Goal: Information Seeking & Learning: Learn about a topic

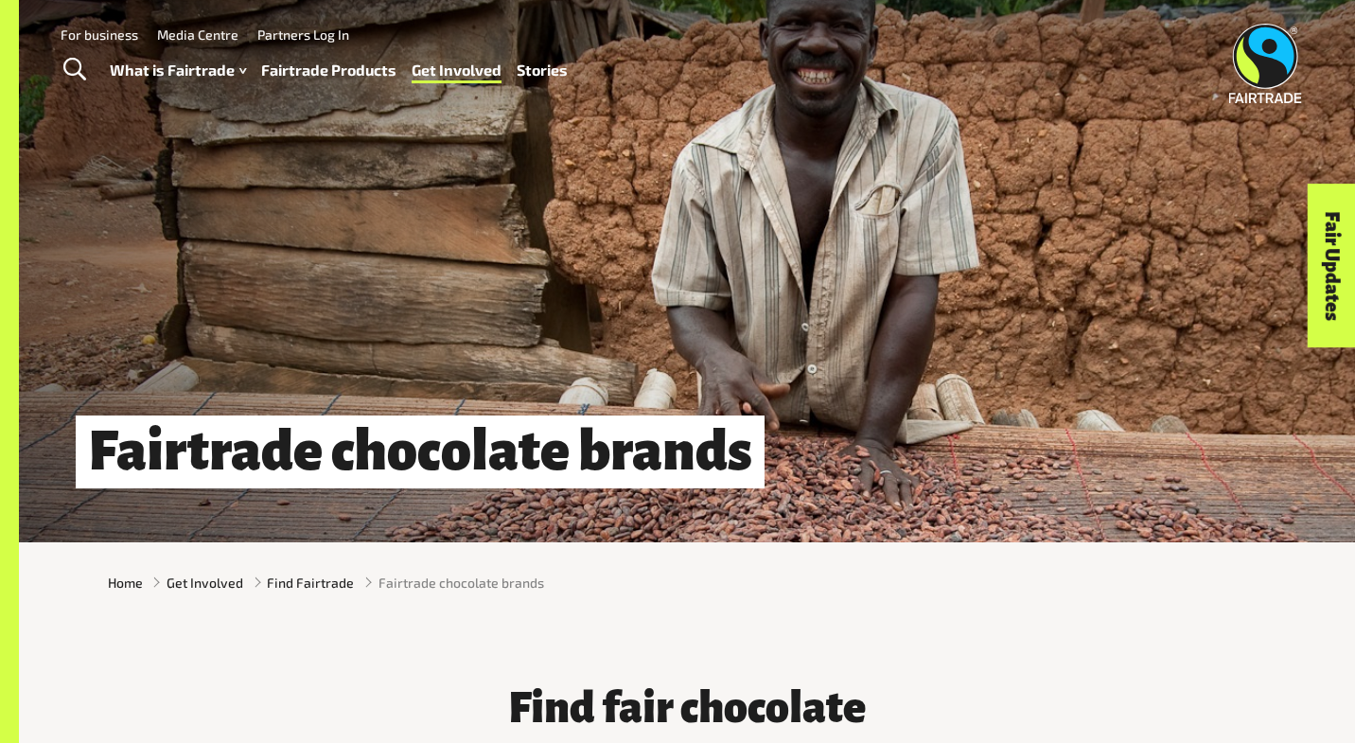
click at [547, 65] on link "Stories" at bounding box center [542, 70] width 51 height 27
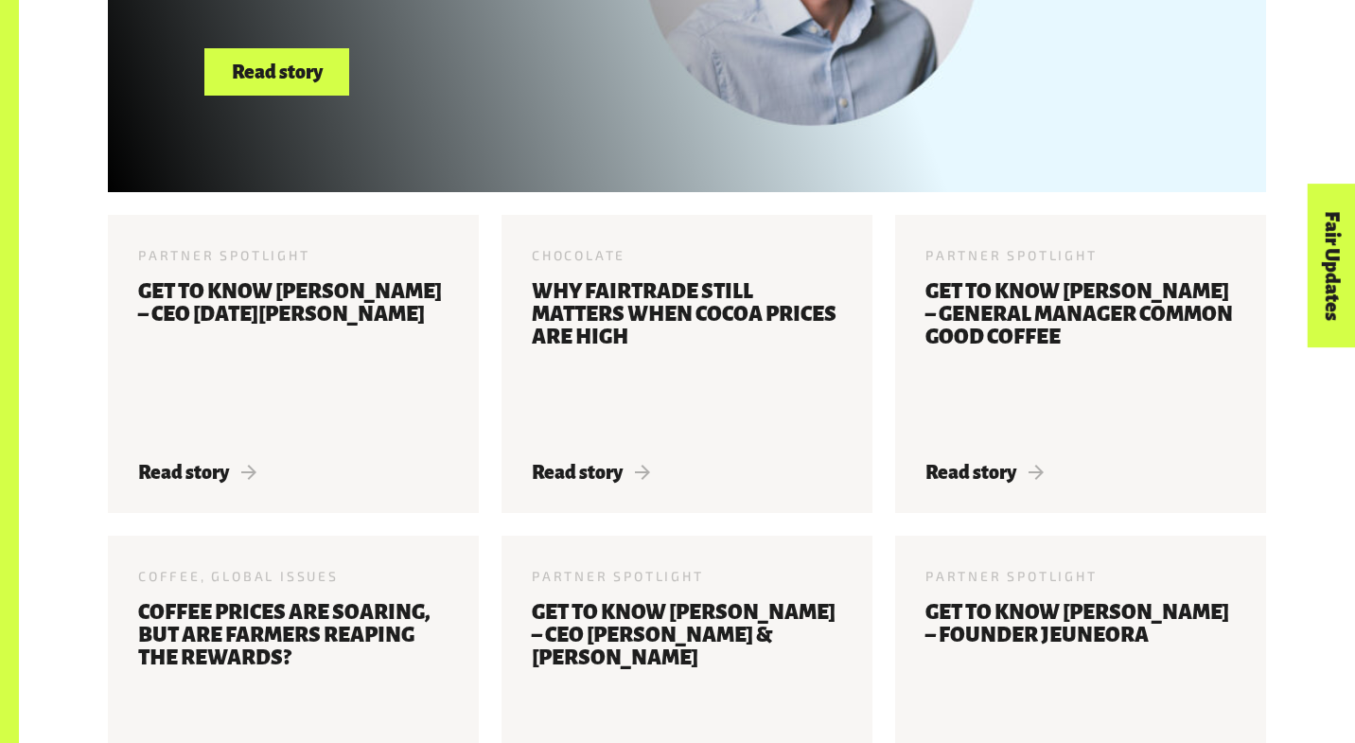
scroll to position [1045, 0]
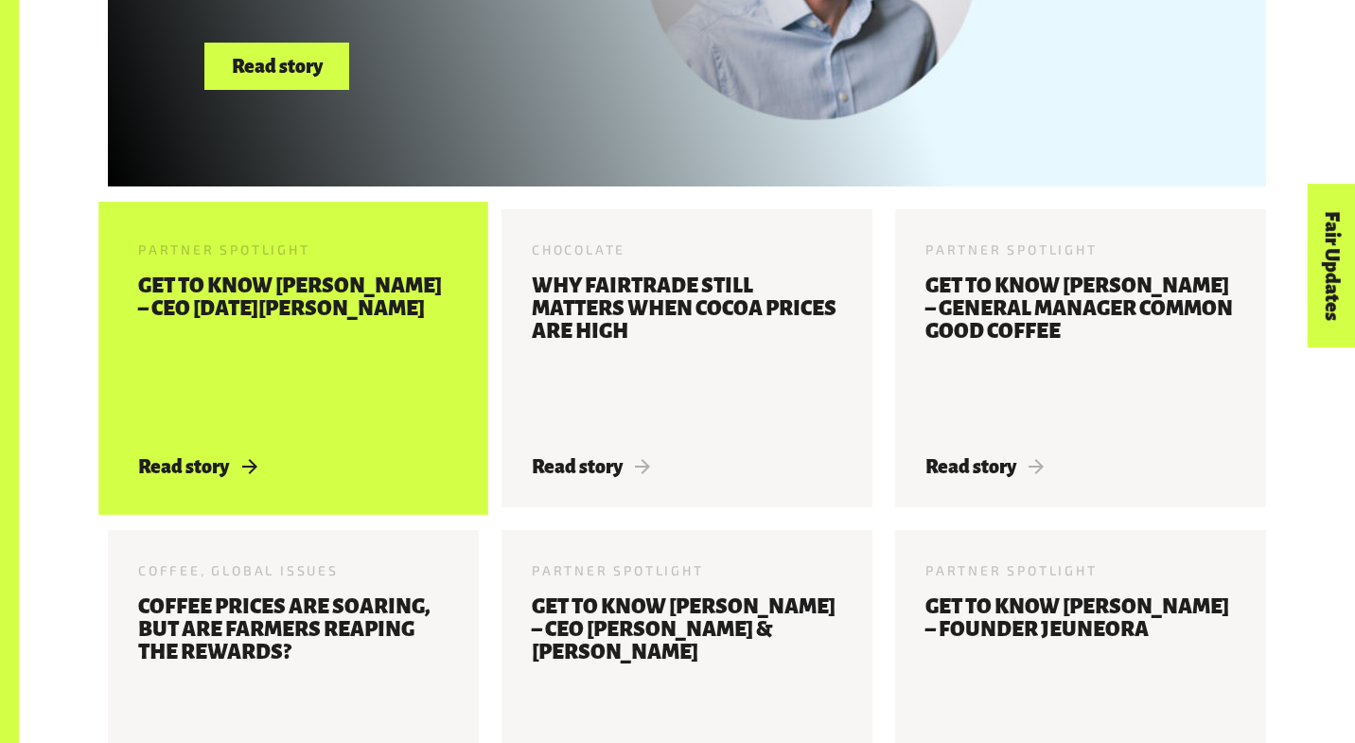
click at [227, 322] on h3 "Get to know [PERSON_NAME] – CEO [DATE][PERSON_NAME]" at bounding box center [293, 353] width 310 height 159
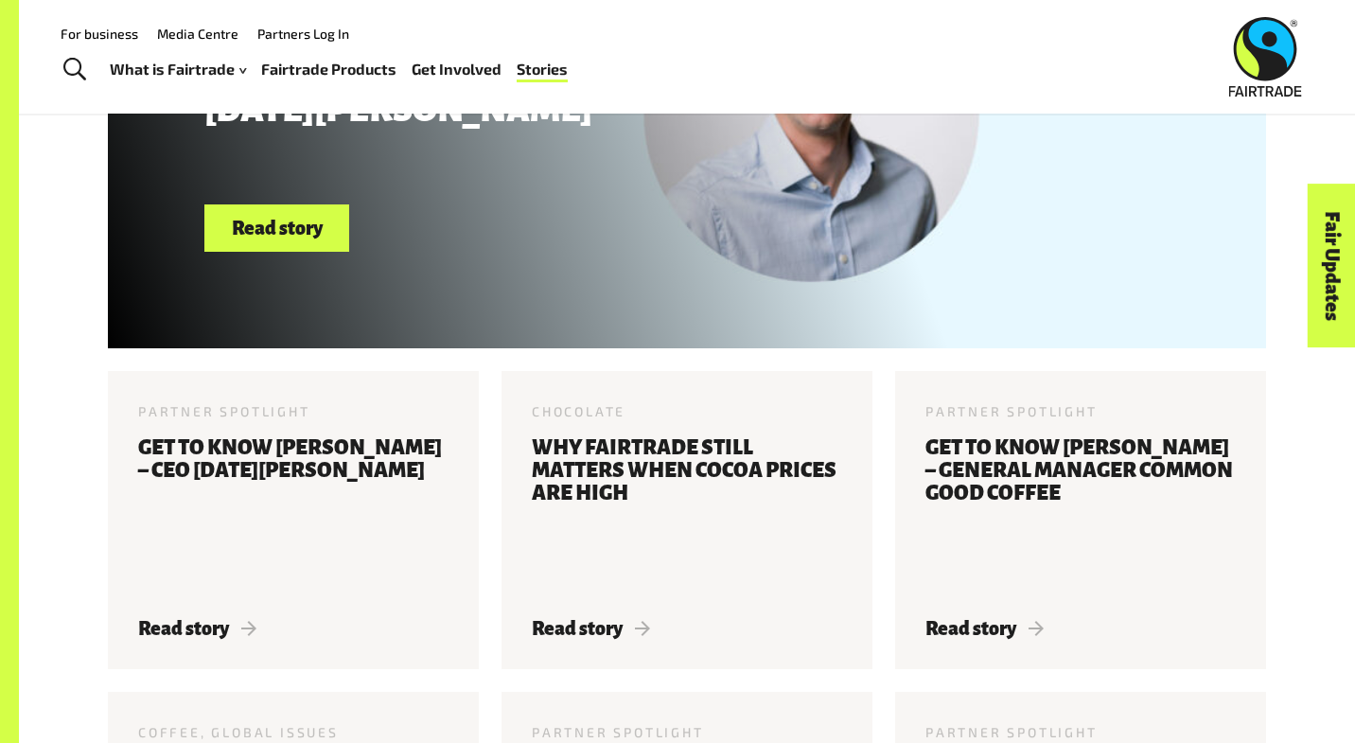
scroll to position [0, 0]
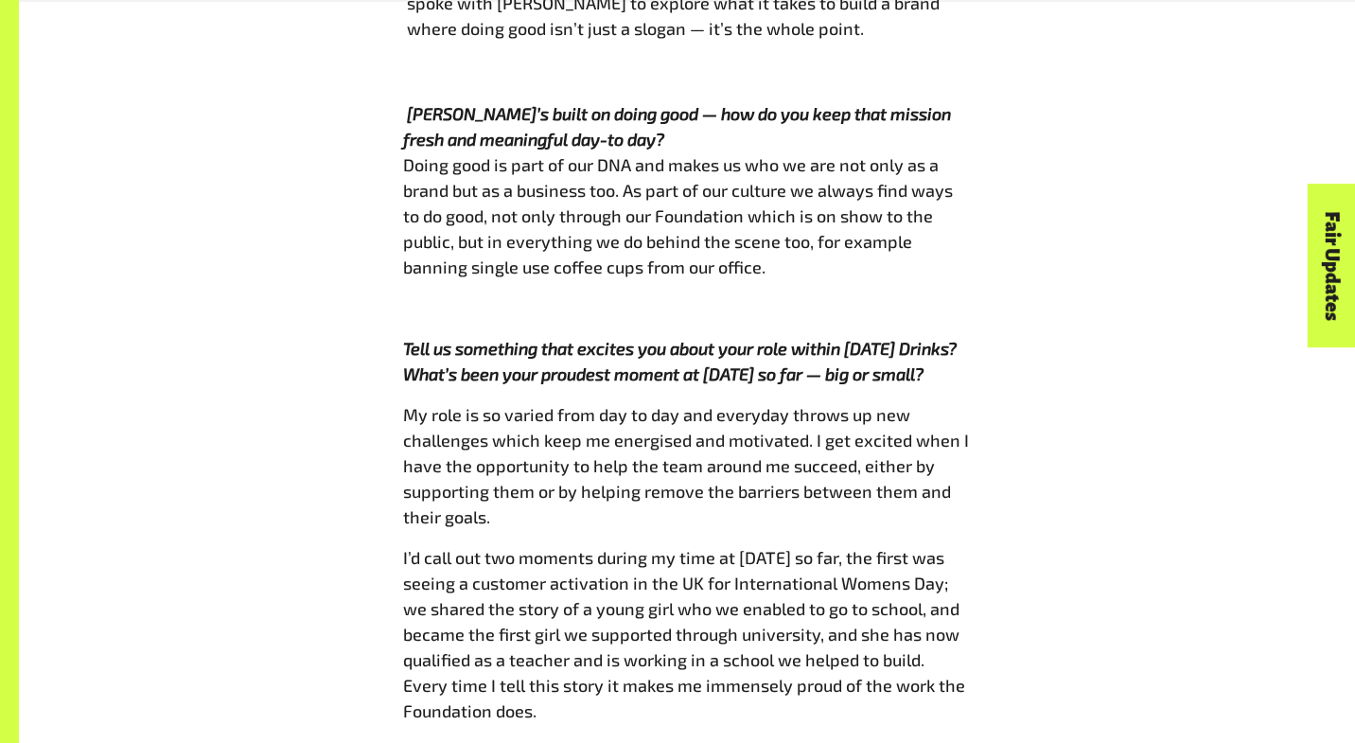
scroll to position [1502, 0]
